Goal: Subscribe to service/newsletter

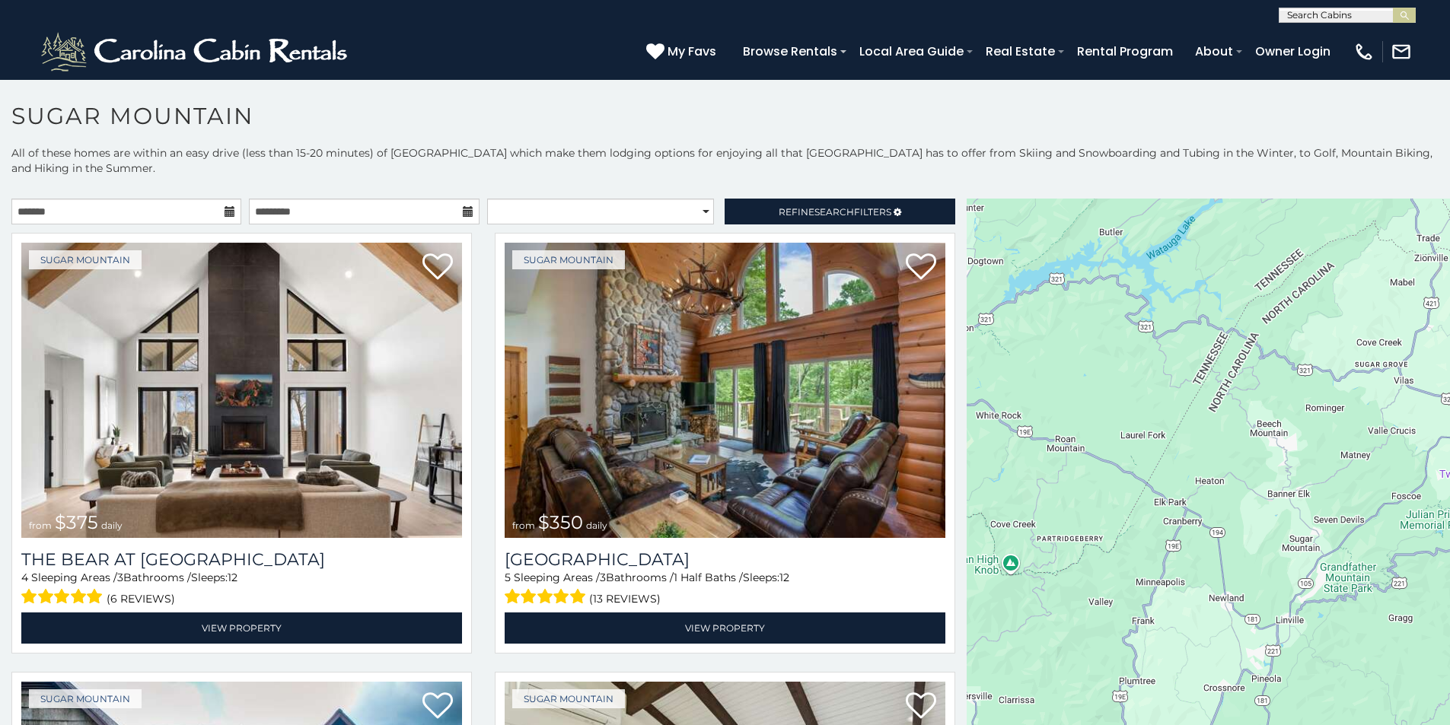
scroll to position [127, 0]
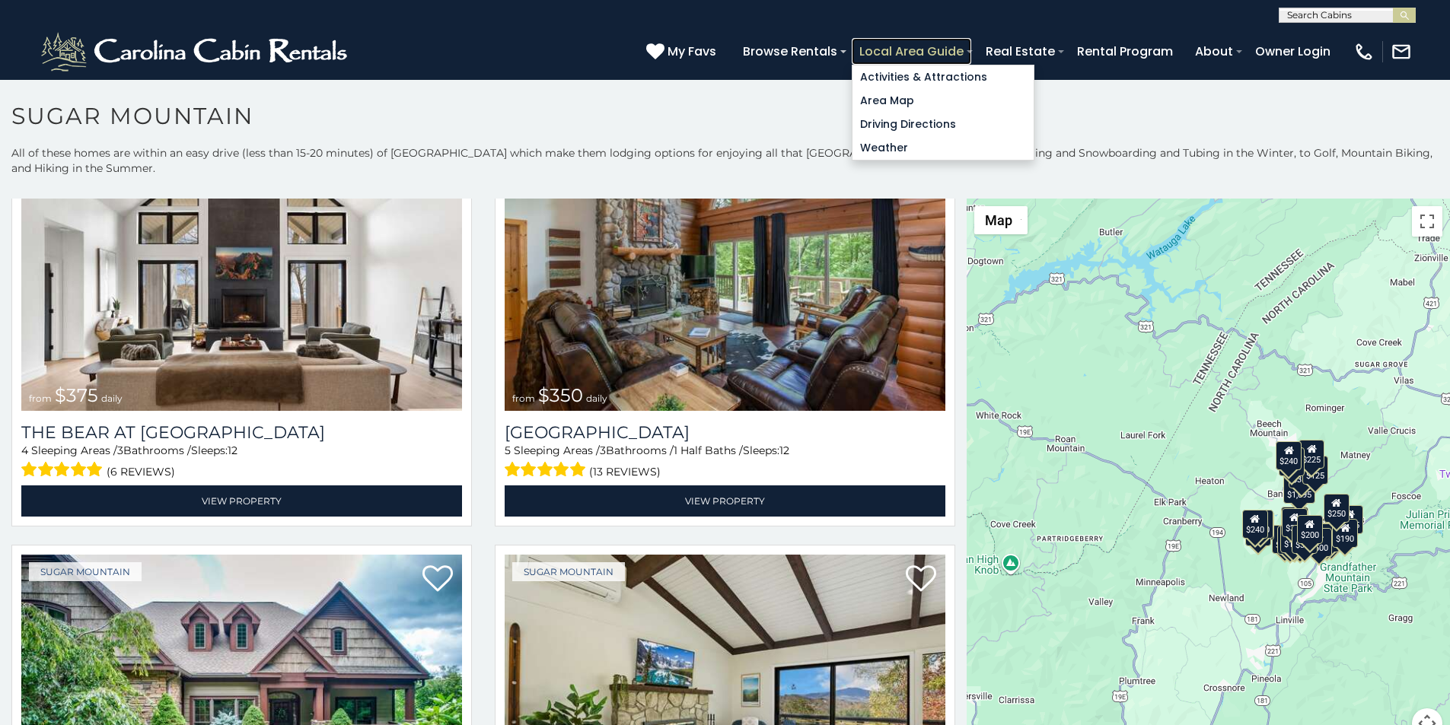
click at [971, 42] on link "Local Area Guide" at bounding box center [912, 51] width 120 height 27
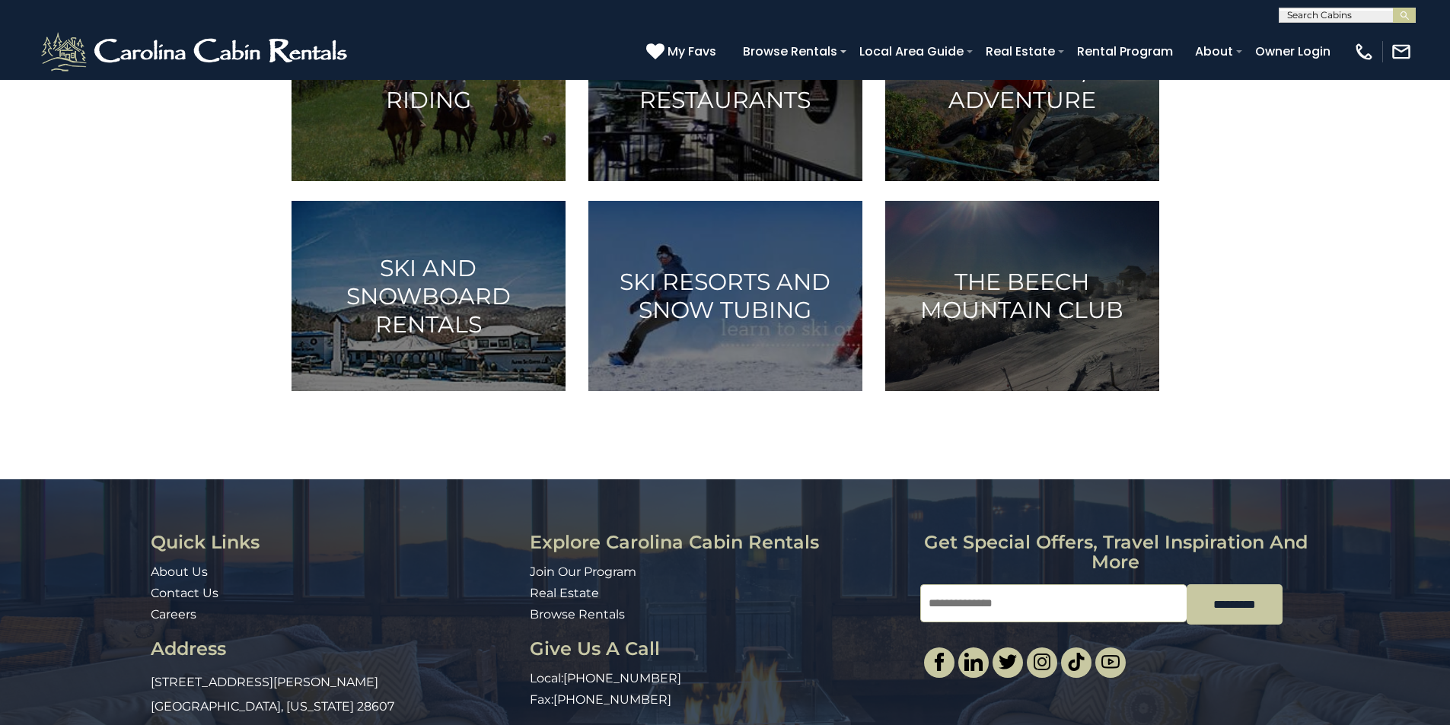
scroll to position [978, 0]
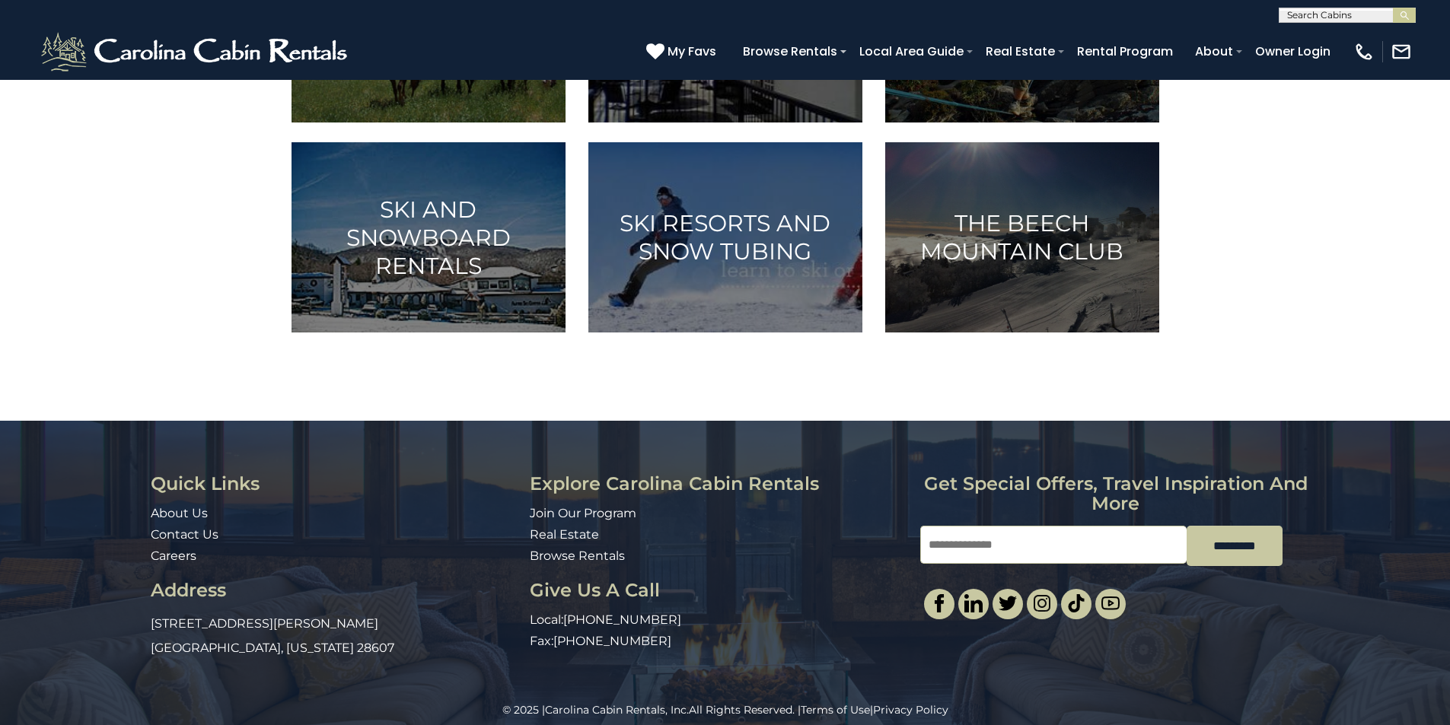
click at [946, 722] on div "© 2025 | Carolina Cabin Rentals, Inc. All Rights Reserved. | Terms of Use | Pri…" at bounding box center [725, 722] width 1450 height 38
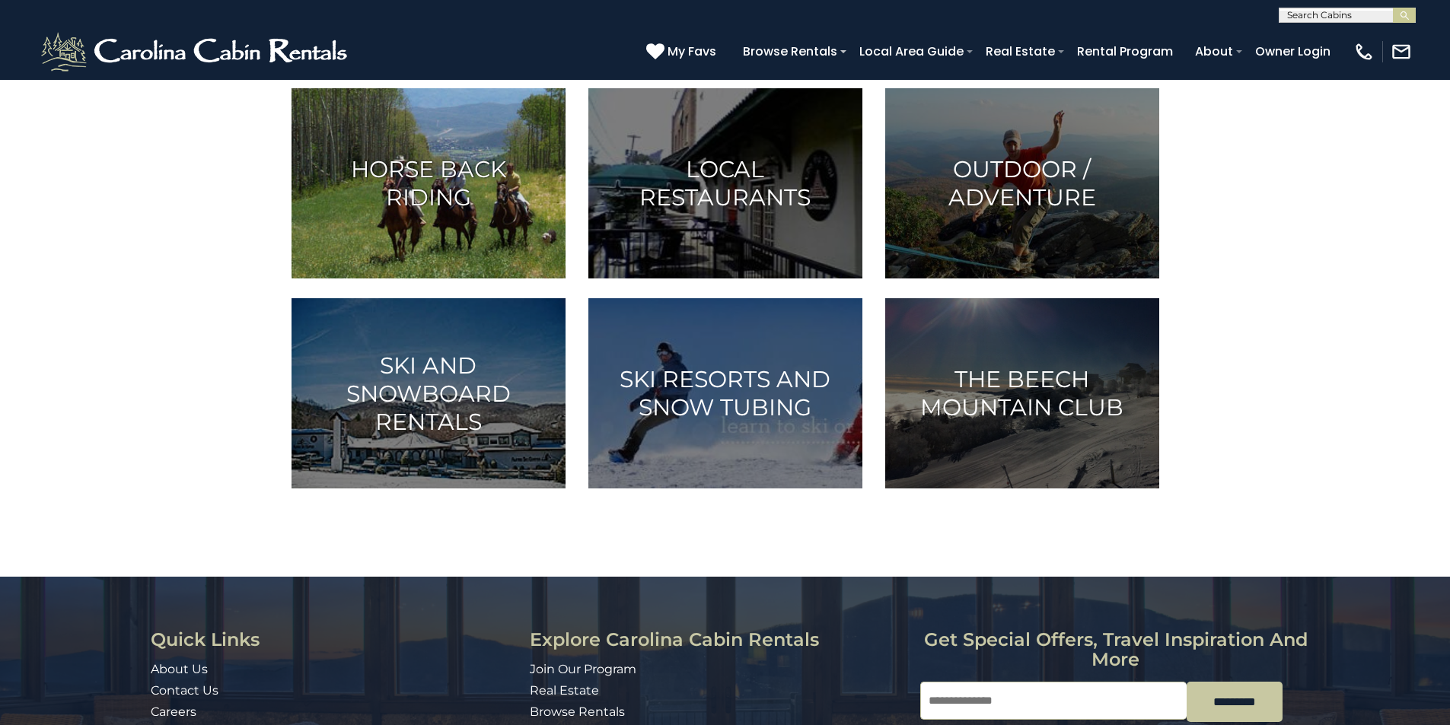
scroll to position [851, 0]
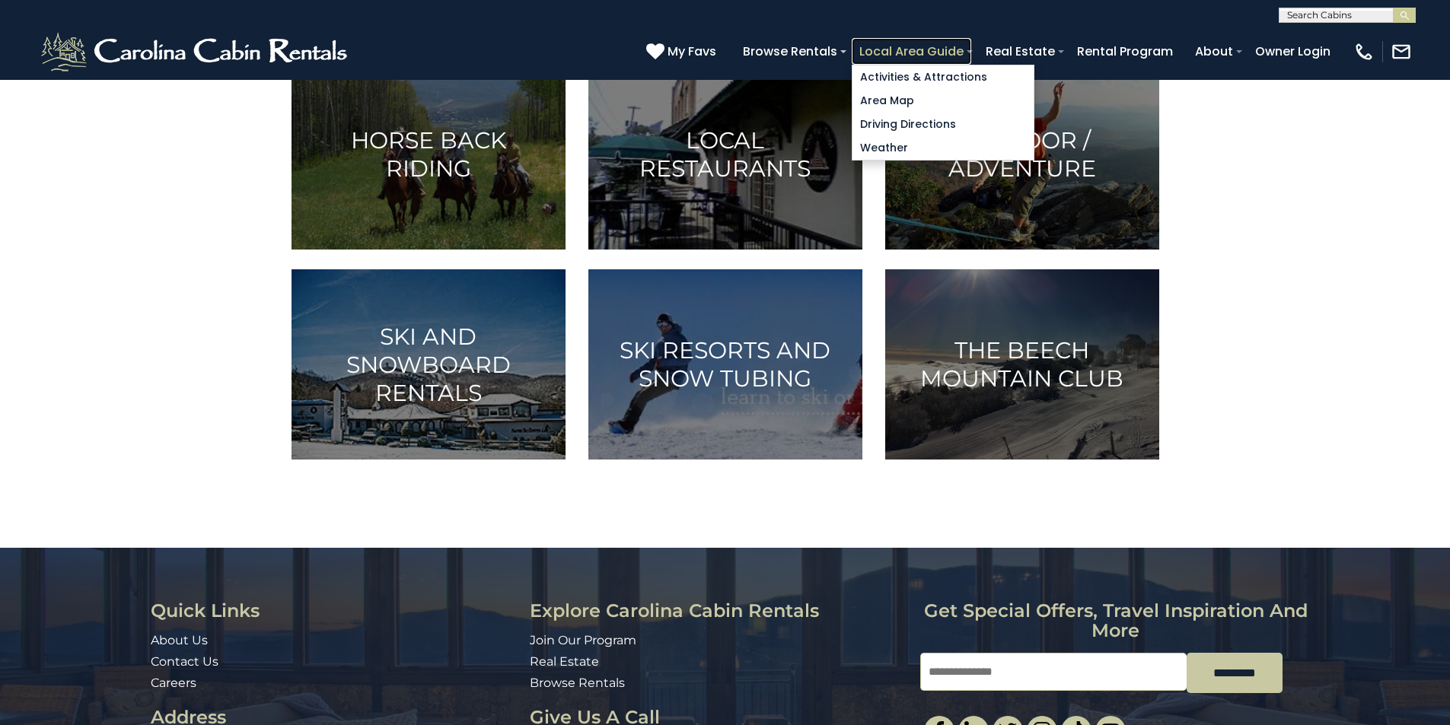
click at [971, 43] on link "Local Area Guide" at bounding box center [912, 51] width 120 height 27
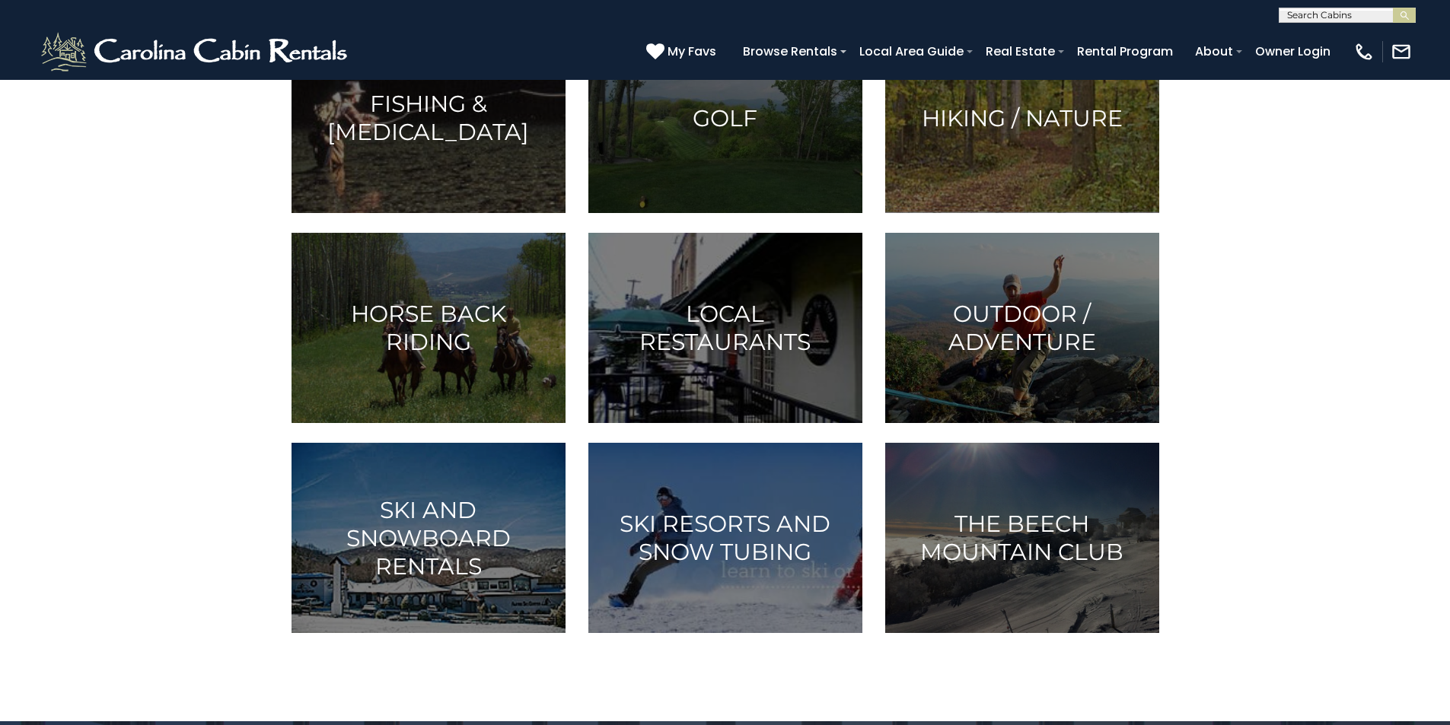
scroll to position [698, 0]
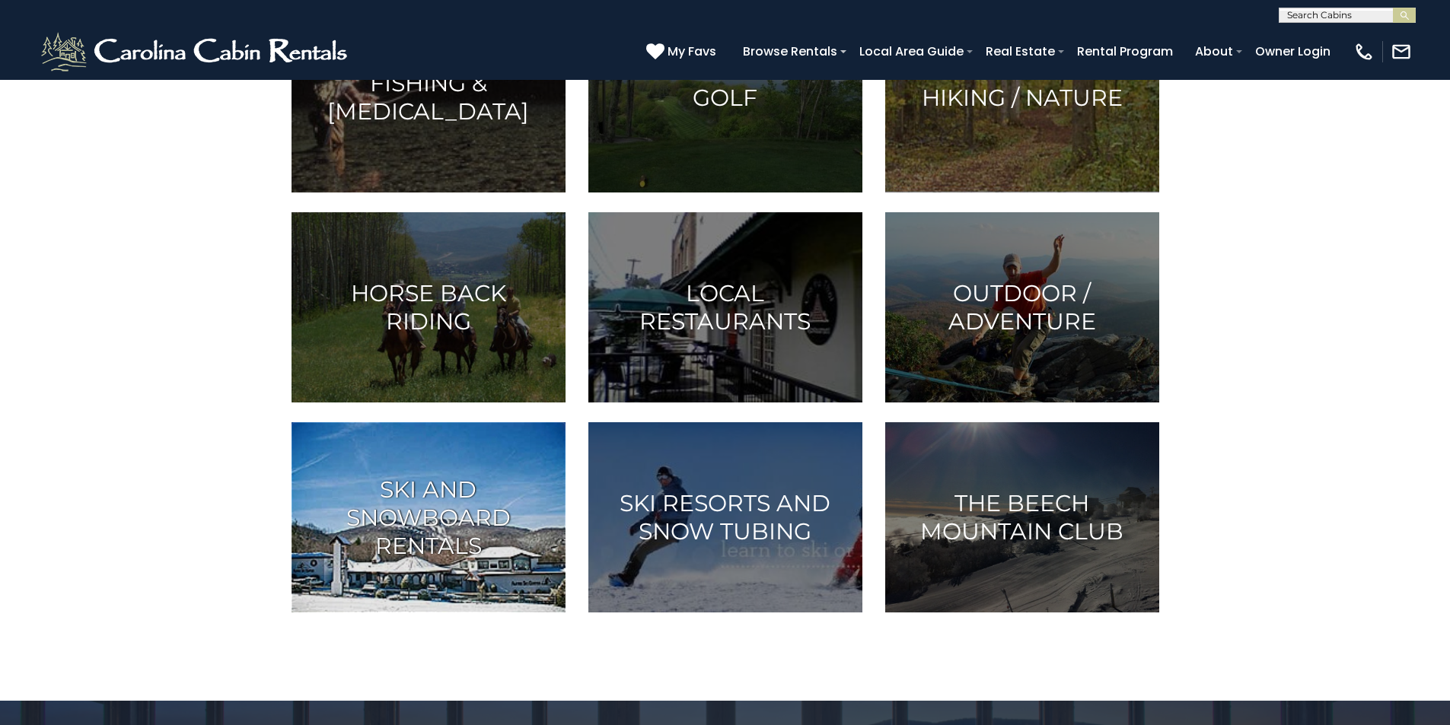
click at [499, 518] on h3 "Ski and Snowboard Rentals" at bounding box center [429, 518] width 236 height 85
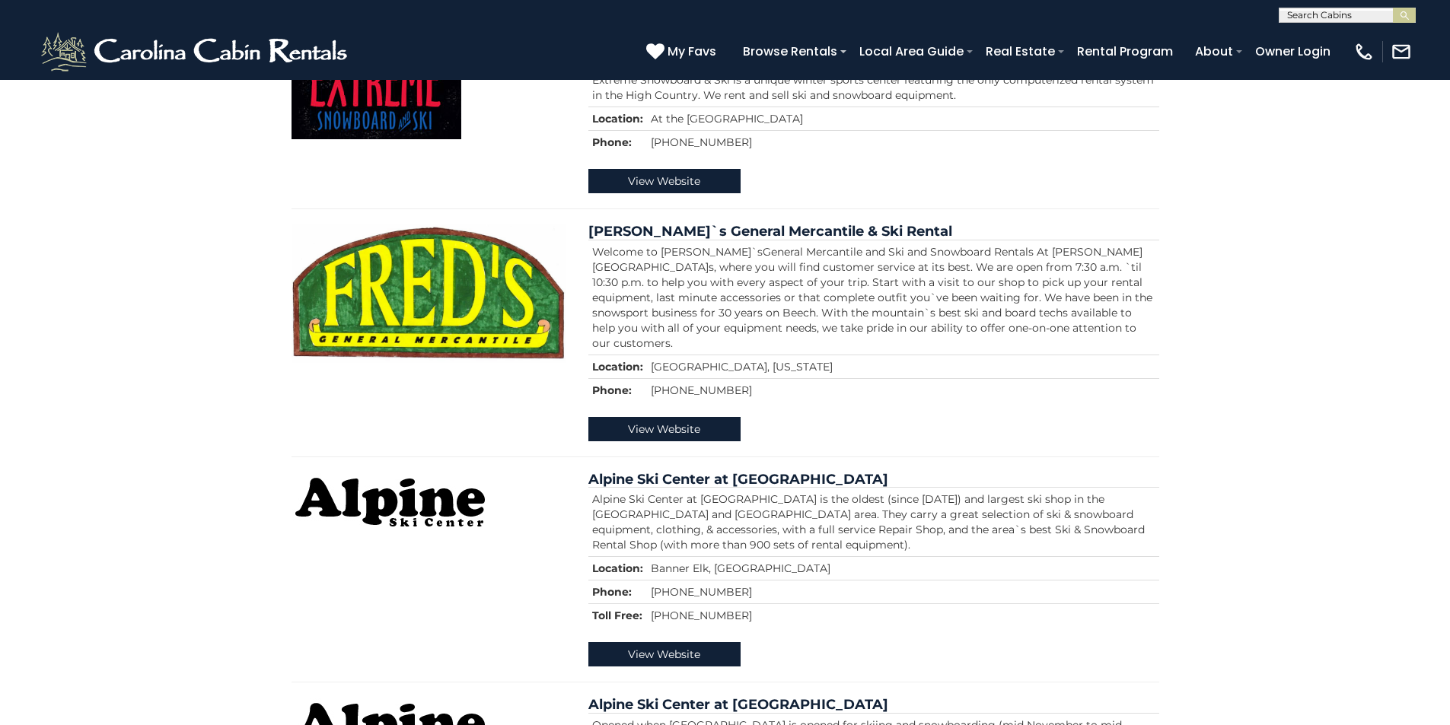
scroll to position [413, 0]
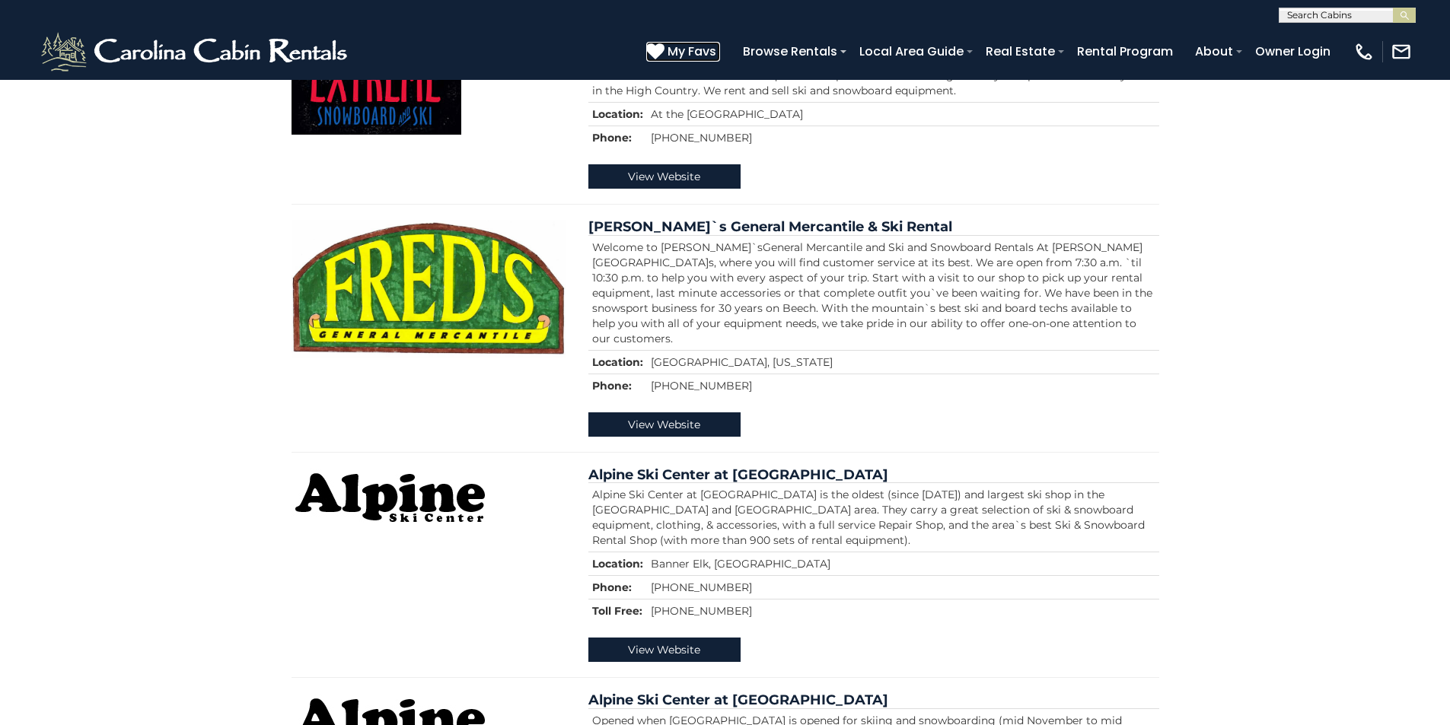
click at [665, 43] on icon at bounding box center [655, 51] width 18 height 18
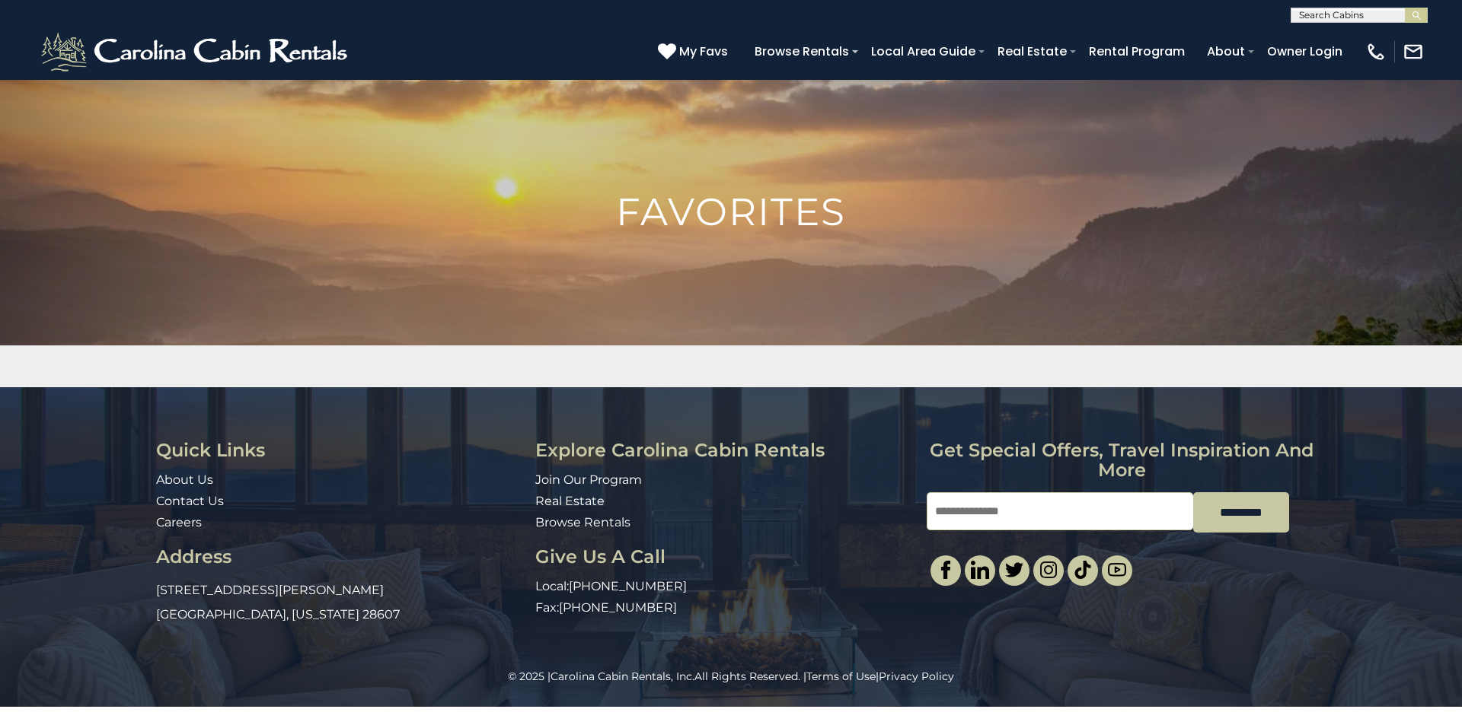
click at [1461, 430] on div "Quick Links About Us Contact Us Careers Address [STREET_ADDRESS][PERSON_NAME][U…" at bounding box center [731, 528] width 1462 height 282
click at [952, 493] on input "Email" at bounding box center [1059, 512] width 266 height 38
type input "**********"
click at [1461, 426] on div "**********" at bounding box center [731, 528] width 1462 height 282
click at [1417, 13] on img "submit" at bounding box center [1416, 15] width 11 height 11
